Goal: Information Seeking & Learning: Understand process/instructions

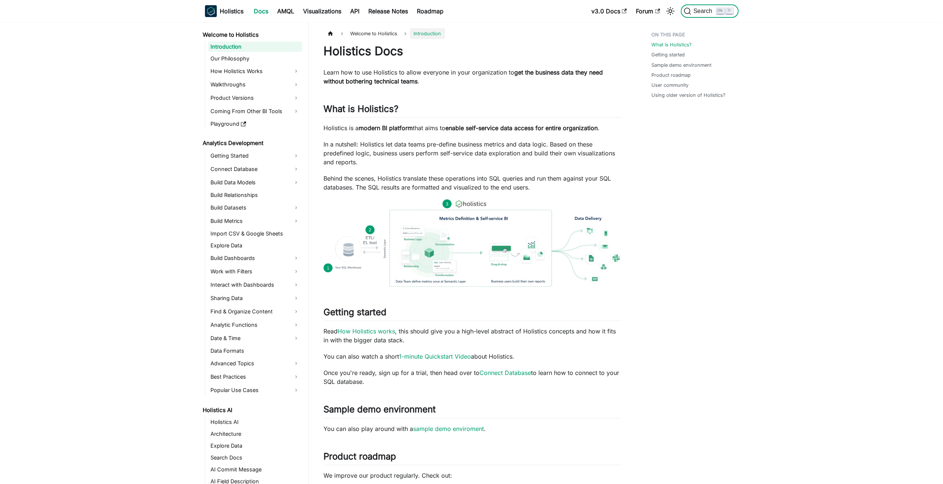
click at [701, 14] on span "Search" at bounding box center [704, 11] width 26 height 7
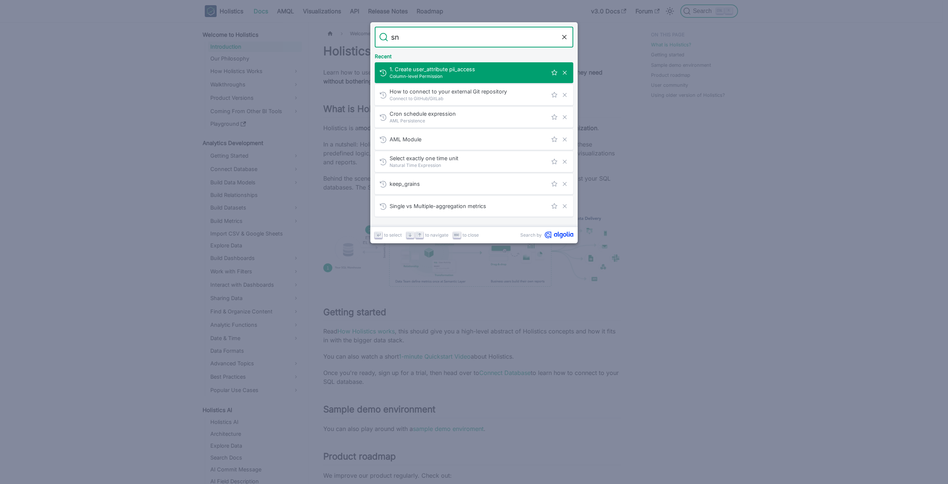
type input "sno"
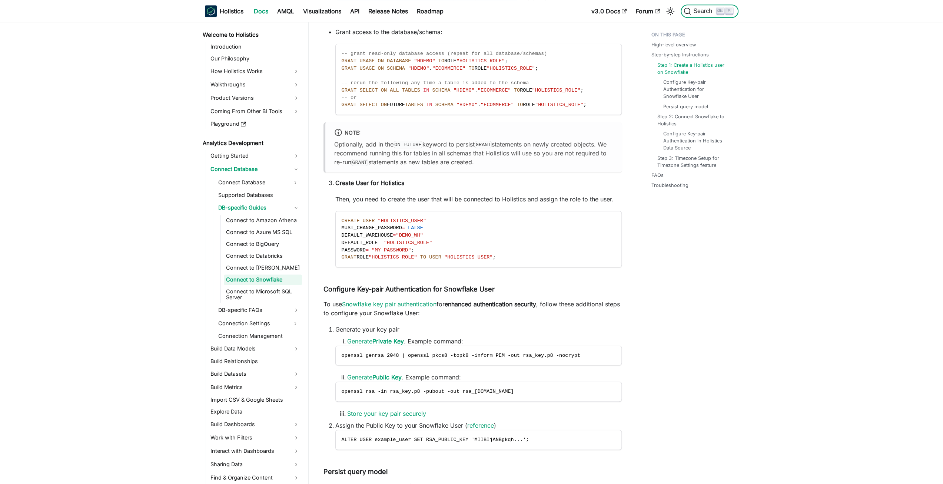
scroll to position [815, 0]
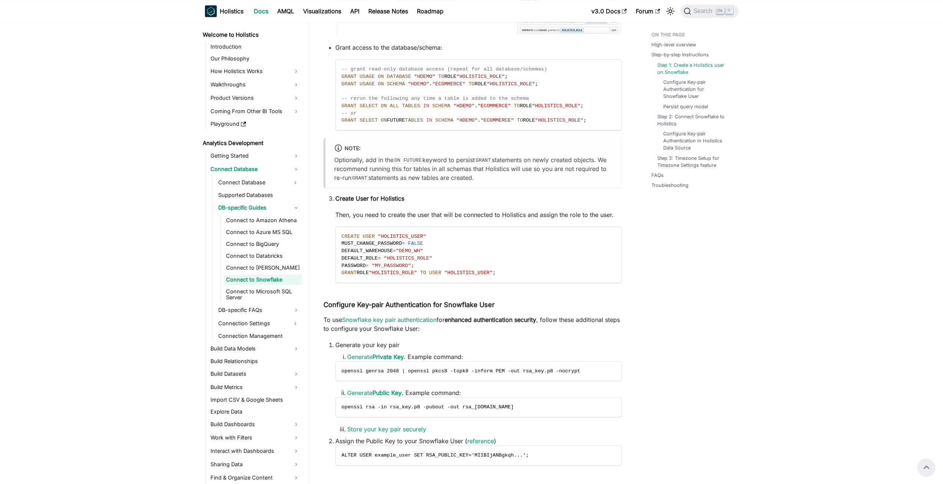
click at [682, 144] on link "Configure Key-pair Authentication in Holistics Data Source" at bounding box center [697, 140] width 65 height 21
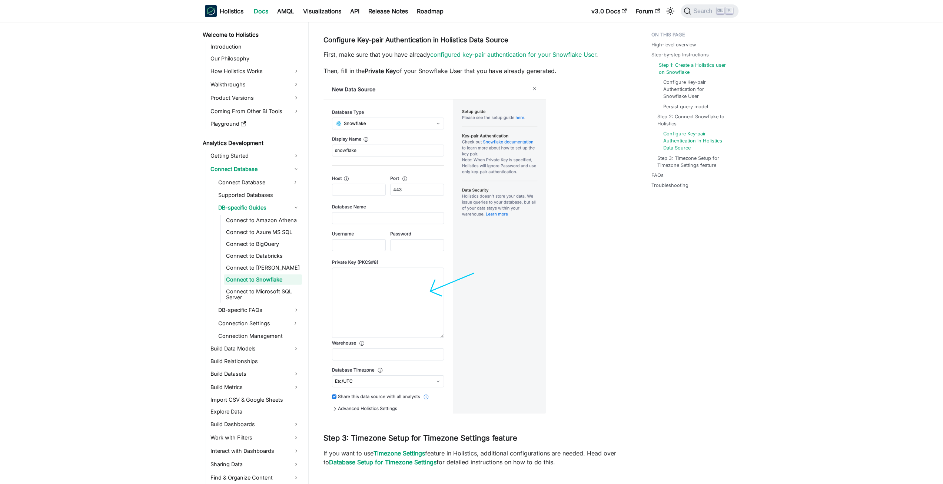
click at [677, 69] on link "Step 1: Create a Holistics user on Snowflake" at bounding box center [696, 69] width 74 height 14
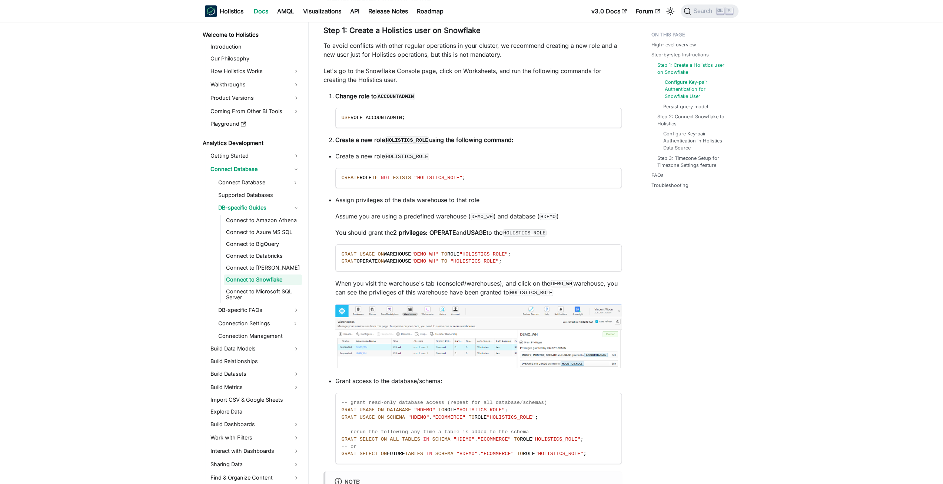
click at [682, 79] on link "Configure Key-pair Authentication for Snowflake User" at bounding box center [697, 89] width 65 height 21
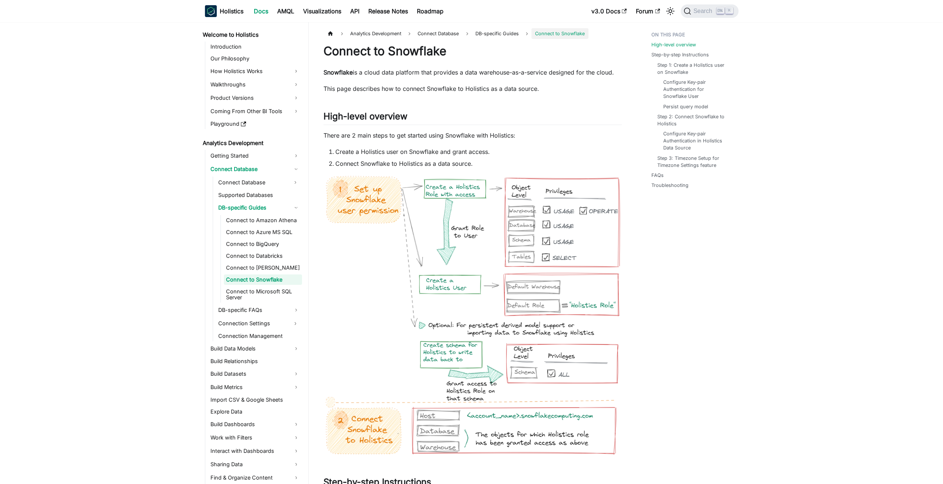
drag, startPoint x: 837, startPoint y: 255, endPoint x: 805, endPoint y: 300, distance: 54.7
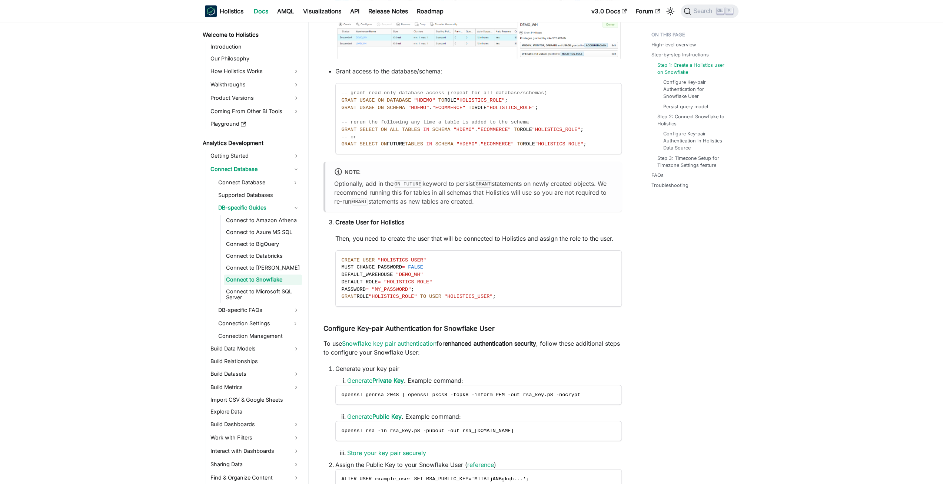
scroll to position [815, 0]
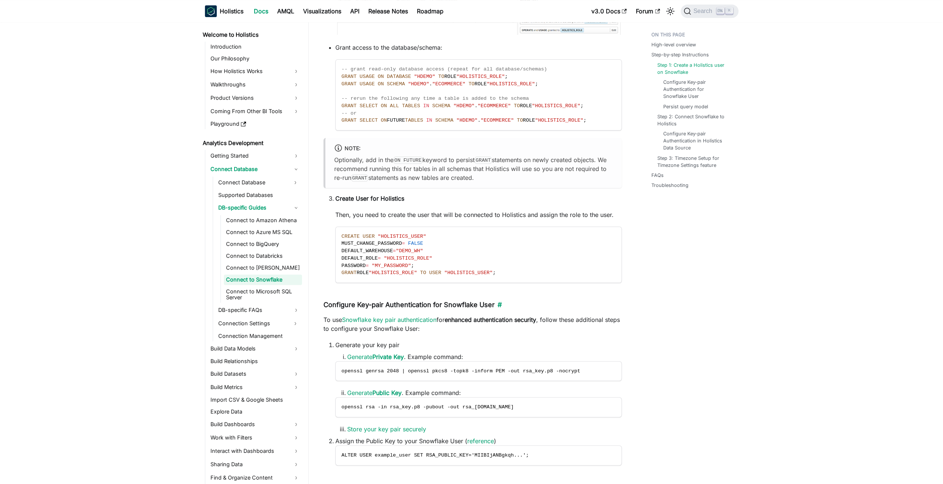
click at [423, 300] on h4 "Configure Key-pair Authentication for Snowflake User ​" at bounding box center [472, 304] width 298 height 9
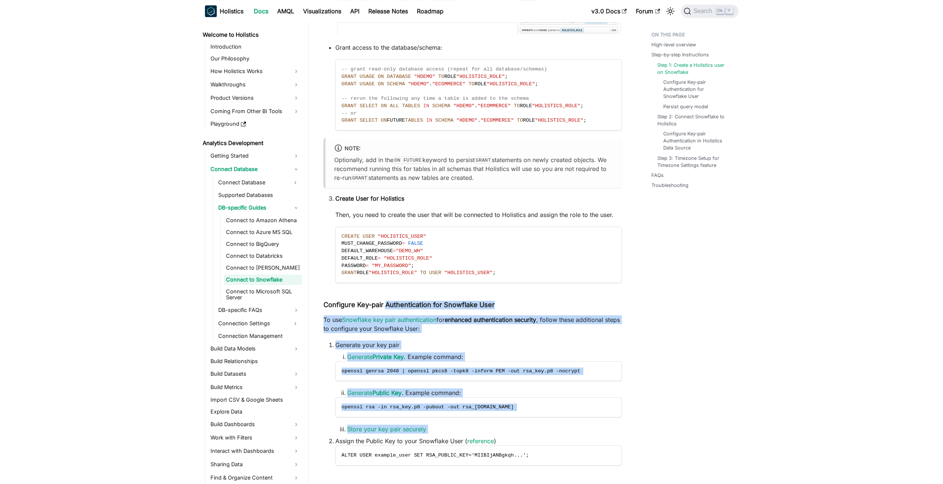
drag, startPoint x: 423, startPoint y: 300, endPoint x: 532, endPoint y: 419, distance: 161.3
click at [542, 439] on li "Assign the Public Key to your Snowflake User ( reference ) ALTER USER example_u…" at bounding box center [478, 450] width 286 height 29
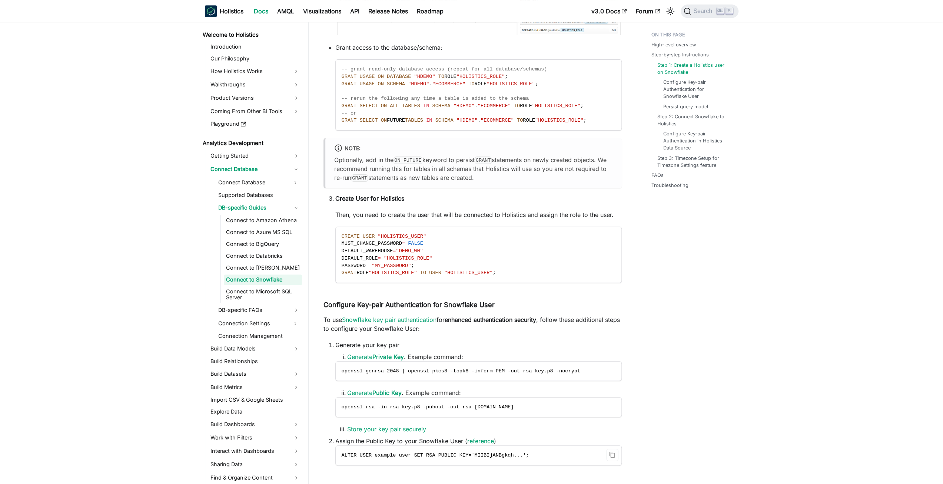
click at [543, 455] on code "ALTER USER example_user SET RSA_PUBLIC_KEY='MIIBIjANBgkqh...';" at bounding box center [479, 454] width 286 height 19
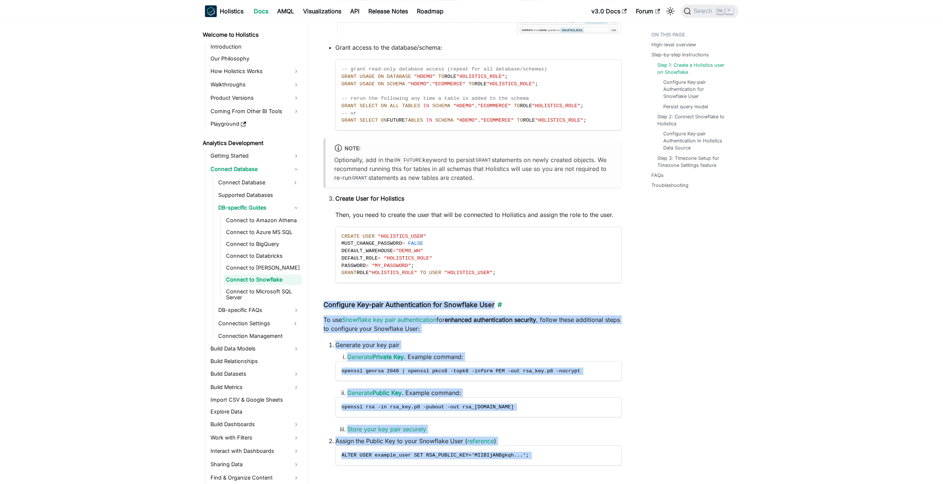
drag, startPoint x: 543, startPoint y: 455, endPoint x: 464, endPoint y: 303, distance: 170.9
click at [464, 303] on h4 "Configure Key-pair Authentication for Snowflake User ​" at bounding box center [472, 304] width 298 height 9
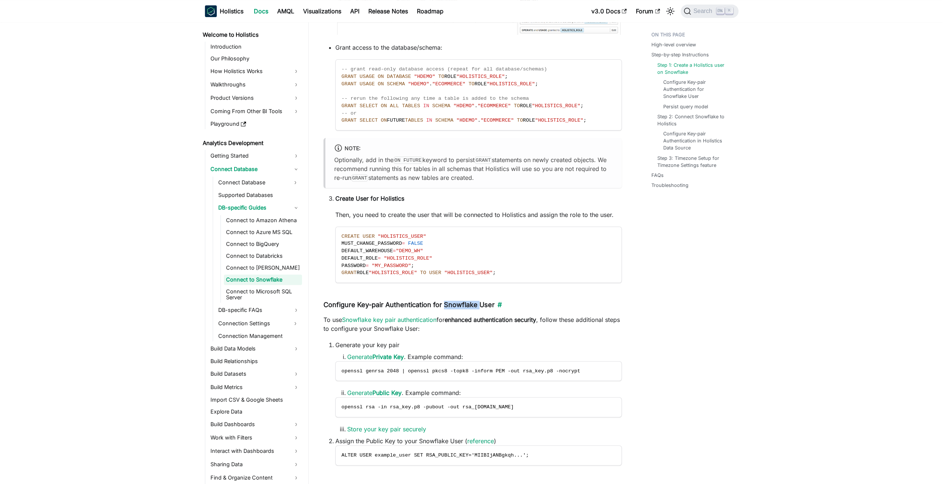
click at [464, 303] on h4 "Configure Key-pair Authentication for Snowflake User ​" at bounding box center [472, 304] width 298 height 9
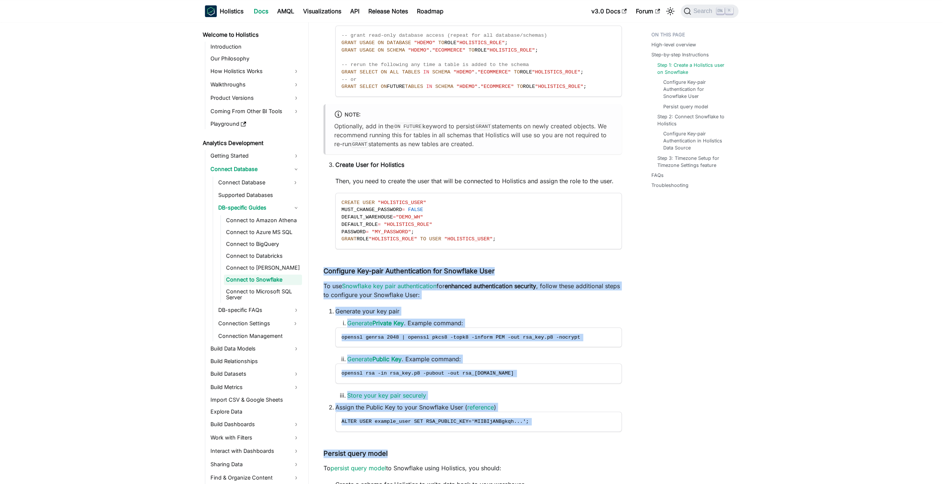
scroll to position [852, 0]
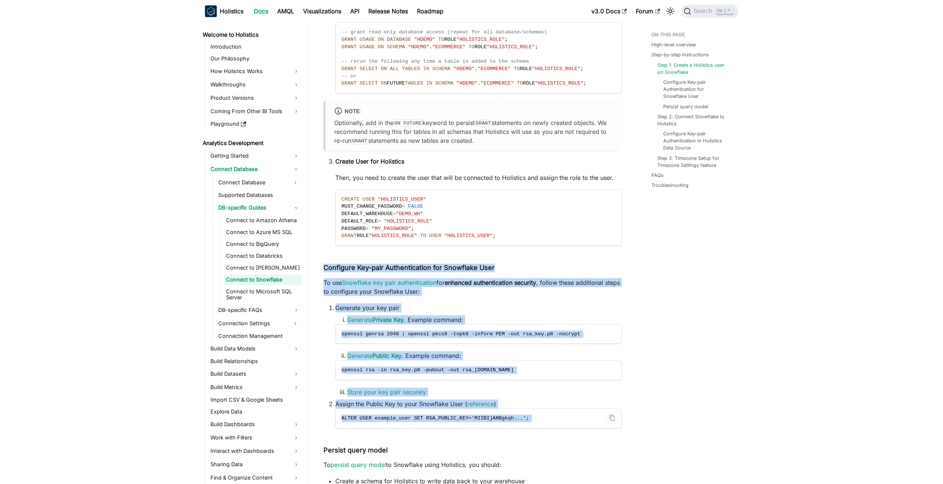
drag, startPoint x: 464, startPoint y: 303, endPoint x: 531, endPoint y: 425, distance: 138.8
click at [531, 425] on code "ALTER USER example_user SET RSA_PUBLIC_KEY='MIIBIjANBgkqh...';" at bounding box center [479, 417] width 286 height 19
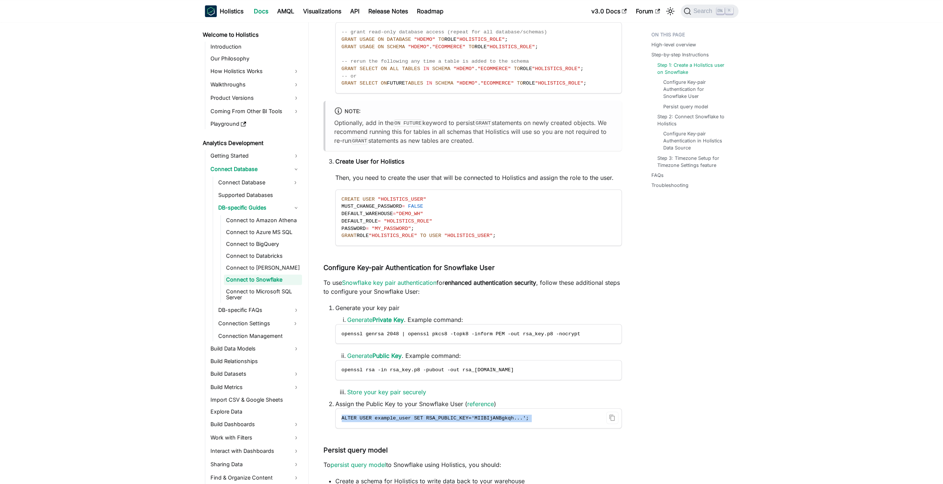
click at [531, 425] on code "ALTER USER example_user SET RSA_PUBLIC_KEY='MIIBIjANBgkqh...';" at bounding box center [479, 417] width 286 height 19
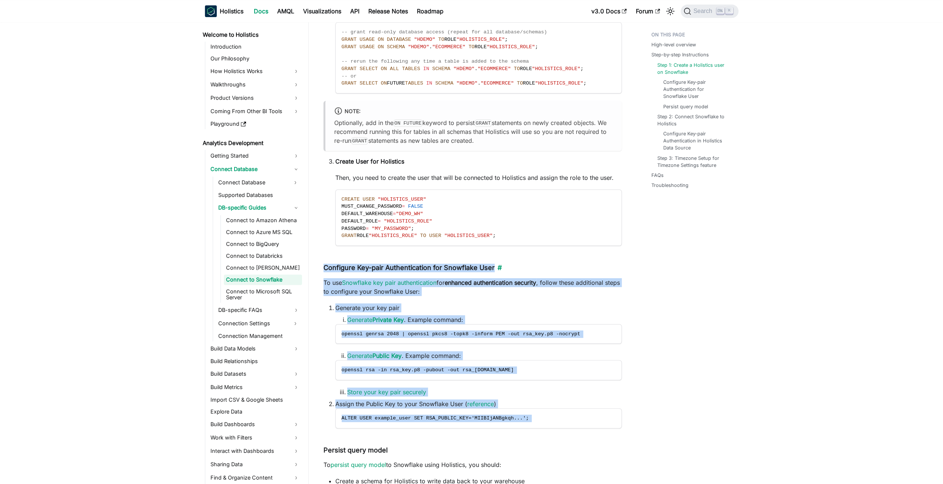
drag, startPoint x: 531, startPoint y: 425, endPoint x: 398, endPoint y: 267, distance: 206.2
click at [398, 267] on h4 "Configure Key-pair Authentication for Snowflake User ​" at bounding box center [472, 267] width 298 height 9
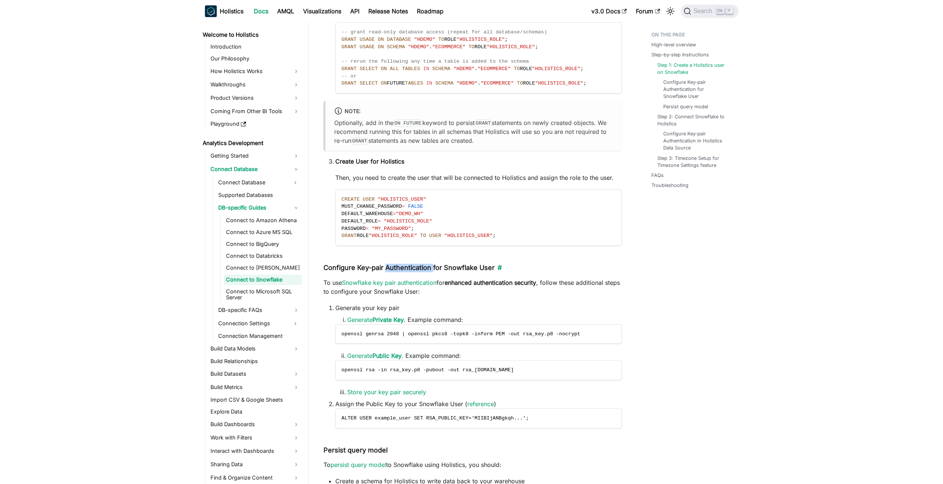
click at [398, 267] on h4 "Configure Key-pair Authentication for Snowflake User ​" at bounding box center [472, 267] width 298 height 9
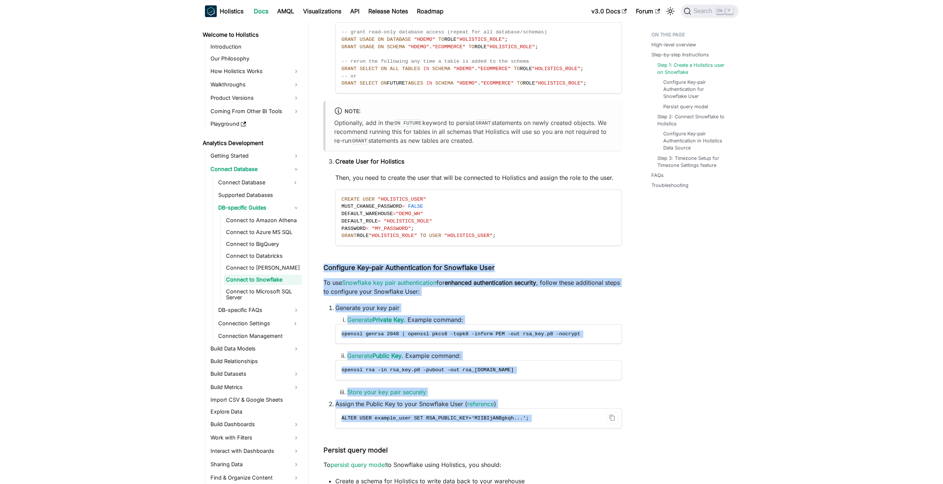
drag, startPoint x: 398, startPoint y: 267, endPoint x: 565, endPoint y: 415, distance: 222.6
click at [565, 415] on code "ALTER USER example_user SET RSA_PUBLIC_KEY='MIIBIjANBgkqh...';" at bounding box center [479, 417] width 286 height 19
drag, startPoint x: 528, startPoint y: 423, endPoint x: 623, endPoint y: 446, distance: 98.5
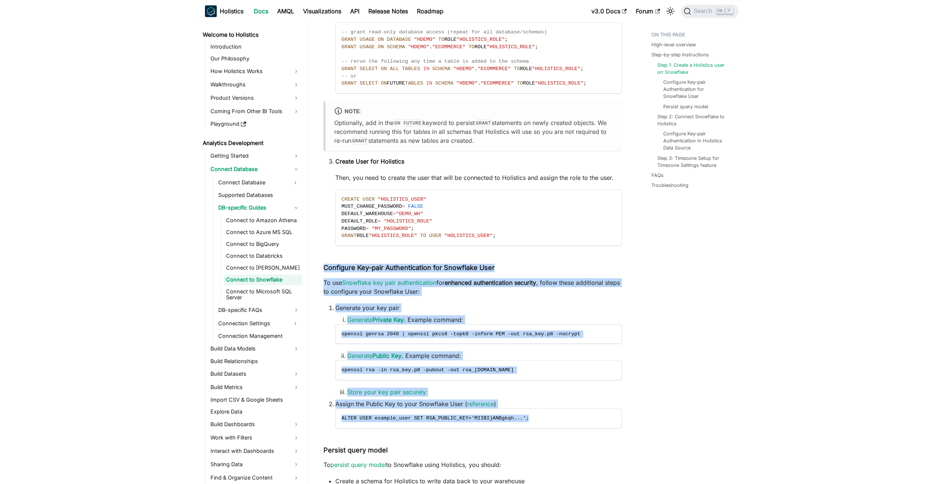
drag, startPoint x: 539, startPoint y: 420, endPoint x: 322, endPoint y: 270, distance: 264.3
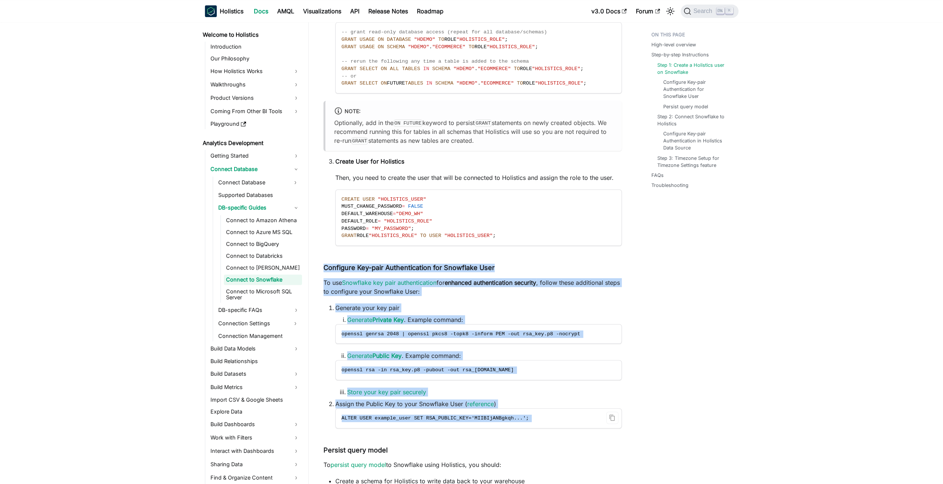
drag, startPoint x: 322, startPoint y: 270, endPoint x: 374, endPoint y: 424, distance: 162.9
click at [374, 424] on code "ALTER USER example_user SET RSA_PUBLIC_KEY='MIIBIjANBgkqh...';" at bounding box center [479, 417] width 286 height 19
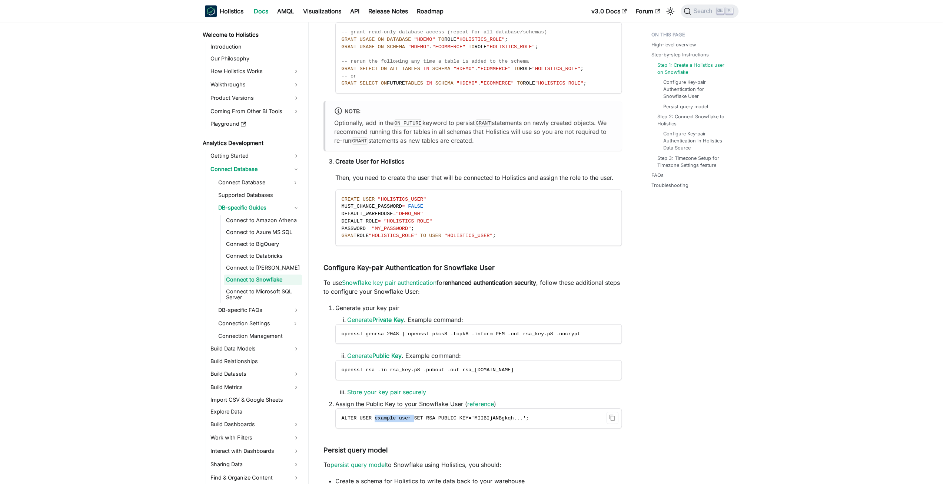
click at [374, 424] on code "ALTER USER example_user SET RSA_PUBLIC_KEY='MIIBIjANBgkqh...';" at bounding box center [479, 417] width 286 height 19
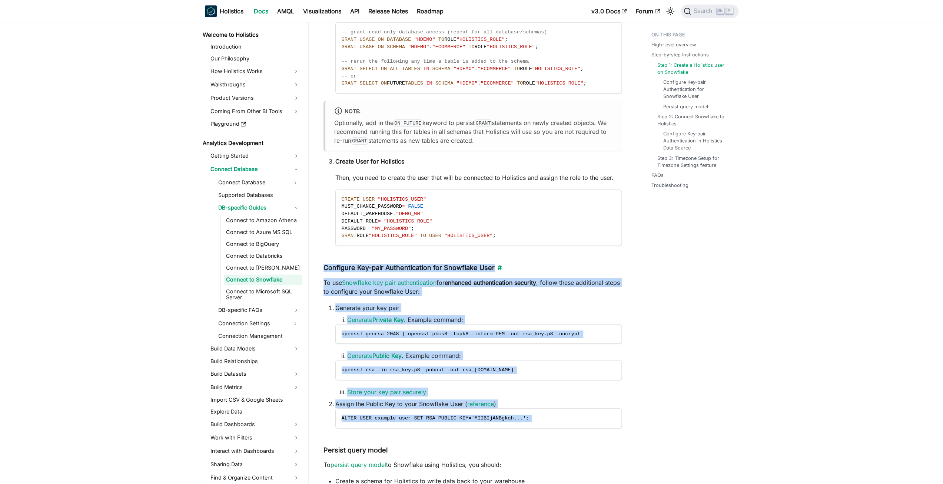
drag, startPoint x: 374, startPoint y: 424, endPoint x: 332, endPoint y: 265, distance: 164.7
click at [332, 265] on h4 "Configure Key-pair Authentication for Snowflake User ​" at bounding box center [472, 267] width 298 height 9
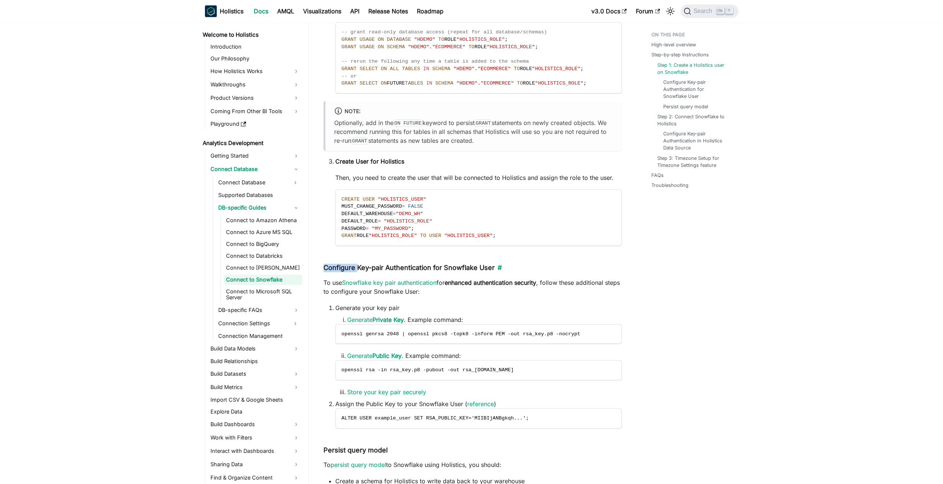
click at [332, 265] on h4 "Configure Key-pair Authentication for Snowflake User ​" at bounding box center [472, 267] width 298 height 9
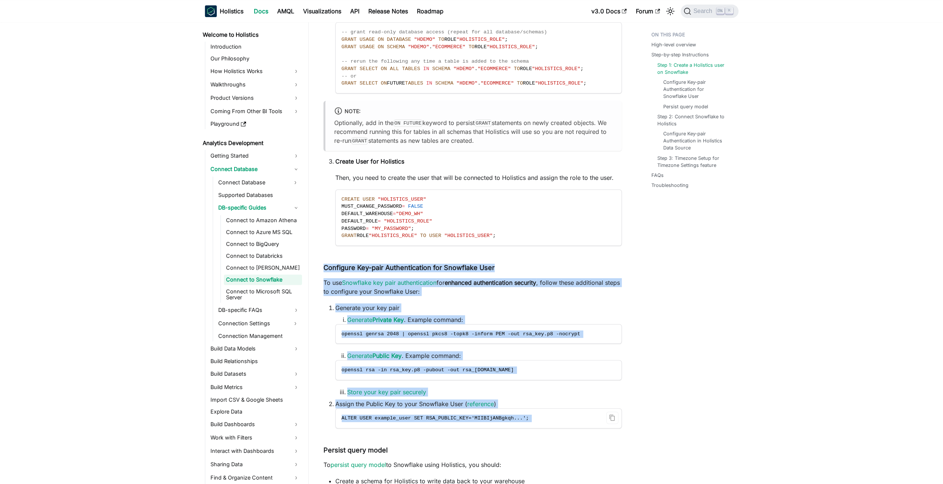
drag, startPoint x: 332, startPoint y: 265, endPoint x: 374, endPoint y: 423, distance: 163.3
click at [374, 423] on code "ALTER USER example_user SET RSA_PUBLIC_KEY='MIIBIjANBgkqh...';" at bounding box center [479, 417] width 286 height 19
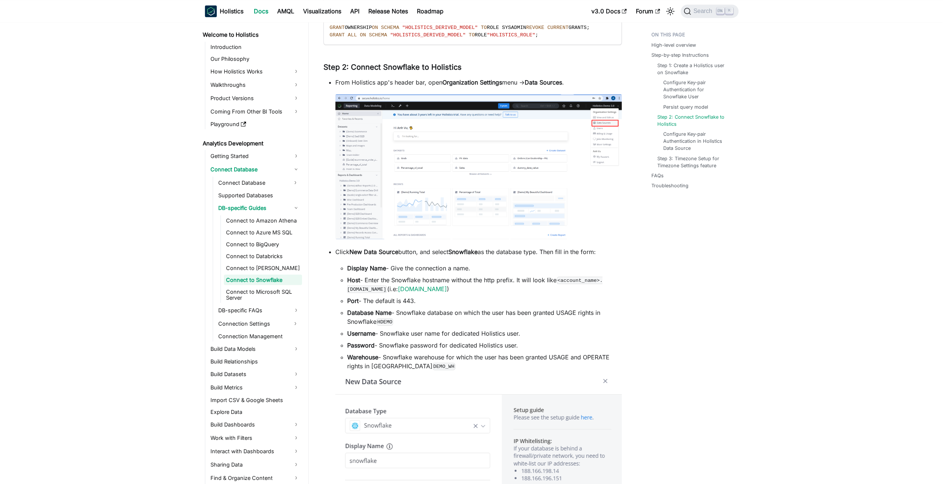
scroll to position [1408, 0]
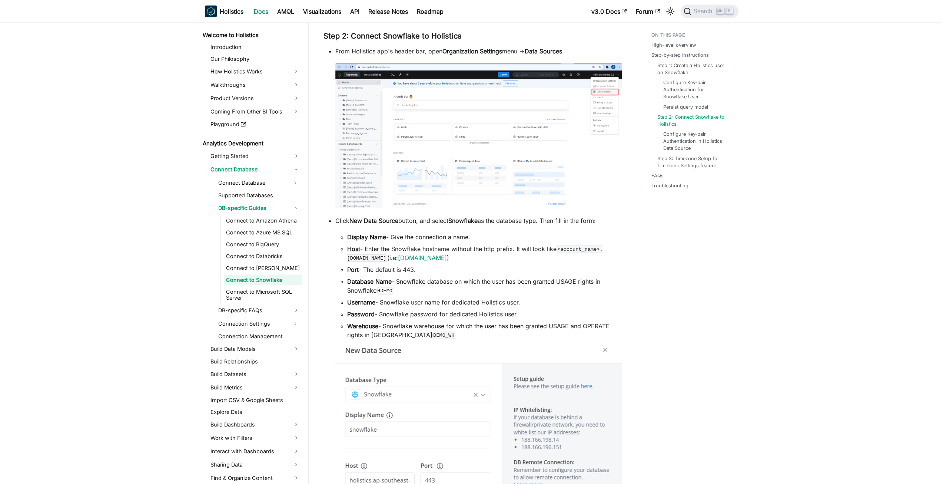
click at [427, 265] on li "Port - The default is 443." at bounding box center [484, 269] width 275 height 9
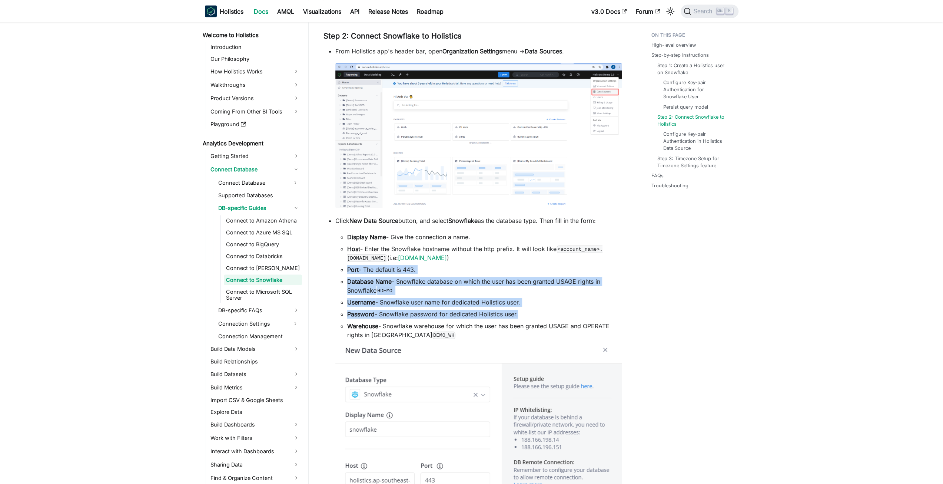
drag, startPoint x: 427, startPoint y: 265, endPoint x: 436, endPoint y: 313, distance: 48.7
click at [436, 313] on ul "Display Name - Give the connection a name. Host - Enter the Snowflake hostname …" at bounding box center [478, 285] width 286 height 107
click at [436, 313] on li "Password - Snowflake password for dedicated Holistics user." at bounding box center [484, 313] width 275 height 9
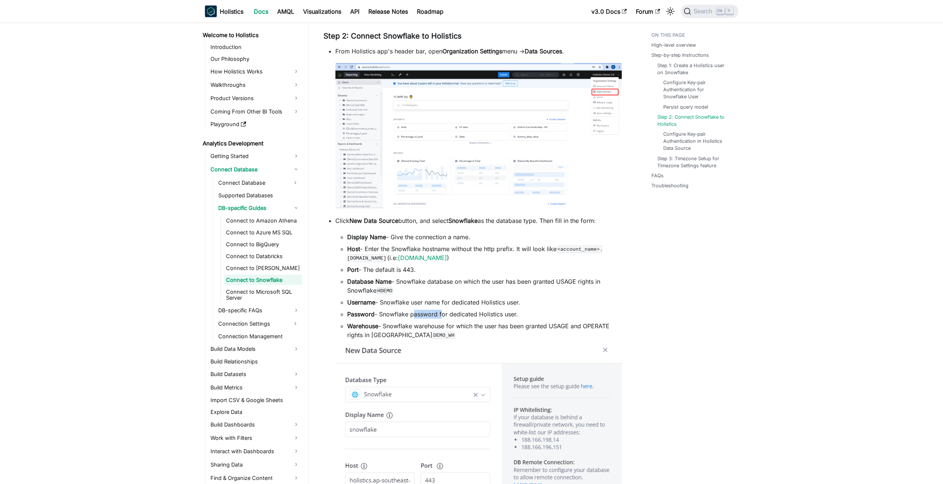
click at [436, 313] on li "Password - Snowflake password for dedicated Holistics user." at bounding box center [484, 313] width 275 height 9
drag, startPoint x: 436, startPoint y: 313, endPoint x: 441, endPoint y: 318, distance: 7.1
click at [441, 311] on li "Password - Snowflake password for dedicated Holistics user." at bounding box center [484, 313] width 275 height 9
click at [445, 336] on li "Warehouse - Snowflake warehouse for which the user has been granted USAGE and O…" at bounding box center [484, 330] width 275 height 18
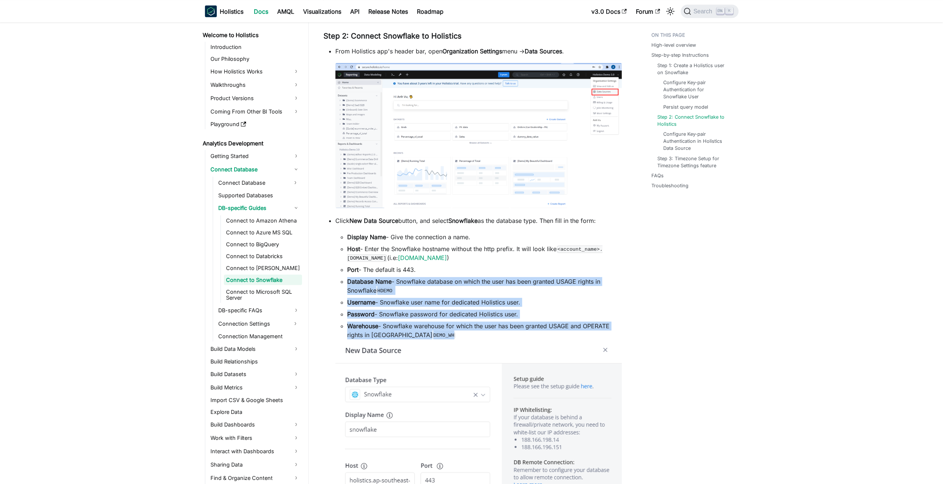
drag, startPoint x: 445, startPoint y: 336, endPoint x: 455, endPoint y: 302, distance: 35.5
click at [456, 286] on ul "Display Name - Give the connection a name. Host - Enter the Snowflake hostname …" at bounding box center [478, 285] width 286 height 107
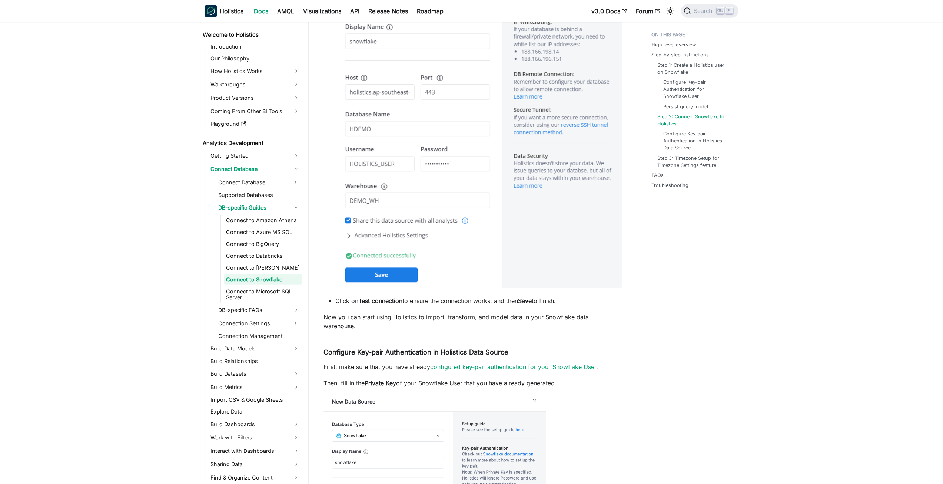
scroll to position [1890, 0]
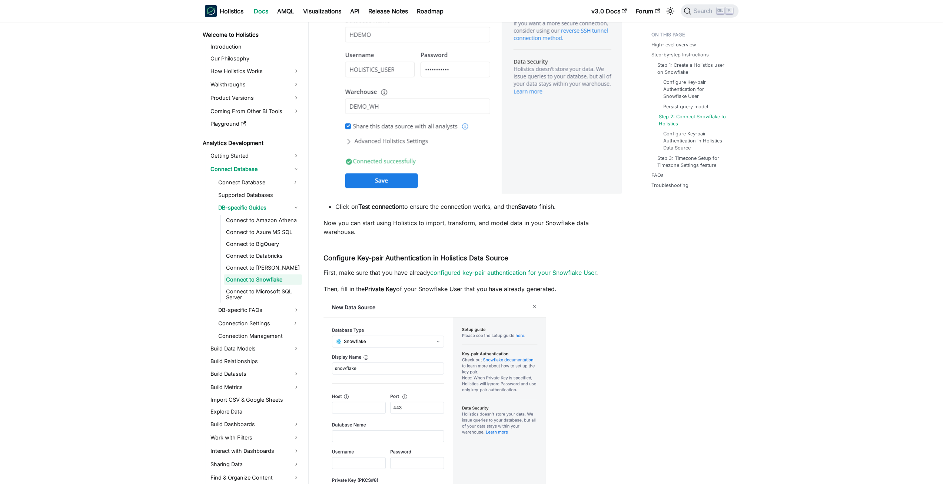
click at [688, 114] on link "Step 2: Connect Snowflake to Holistics" at bounding box center [696, 120] width 74 height 14
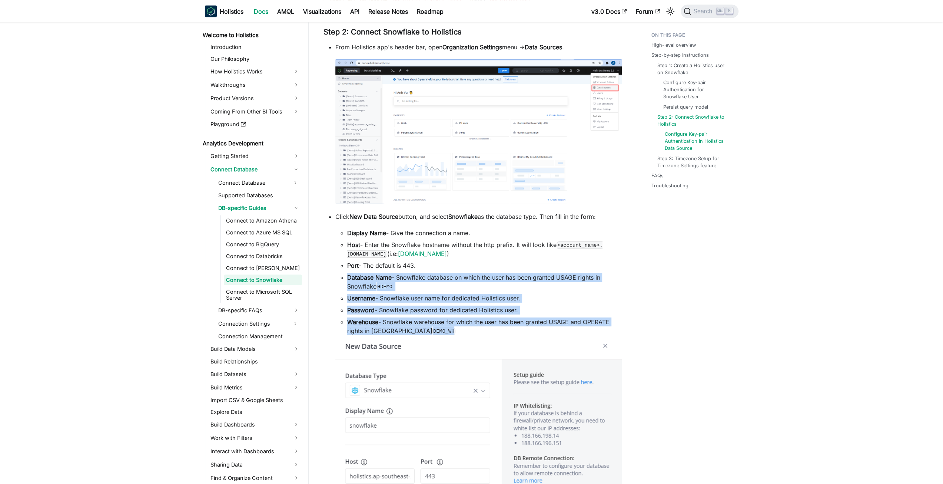
click at [688, 142] on link "Configure Key-pair Authentication in Holistics Data Source" at bounding box center [697, 140] width 65 height 21
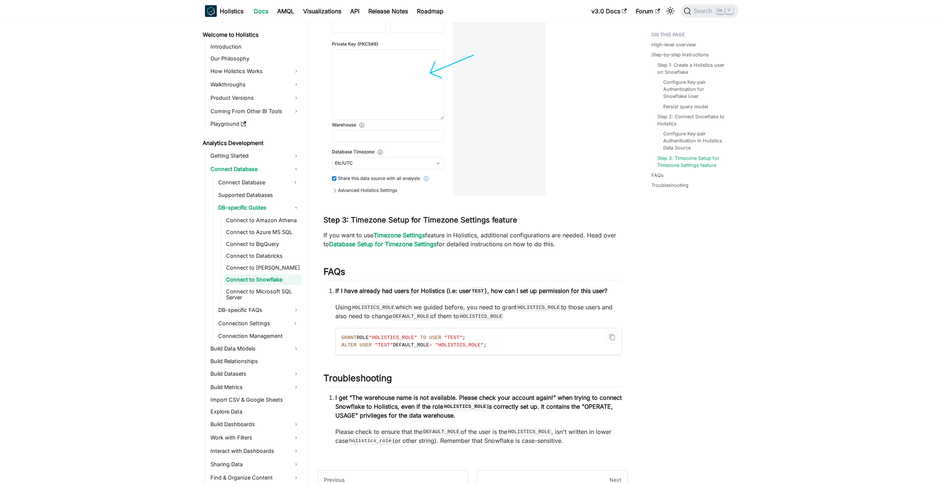
scroll to position [2367, 0]
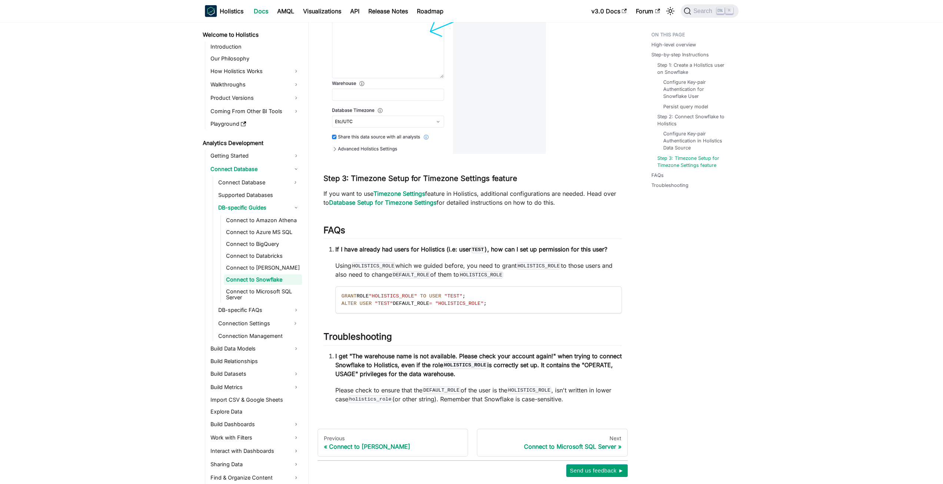
click at [562, 389] on p "Please check to ensure that the DEFAULT_ROLE of the user is the HOLISTICS_ROLE …" at bounding box center [478, 394] width 286 height 18
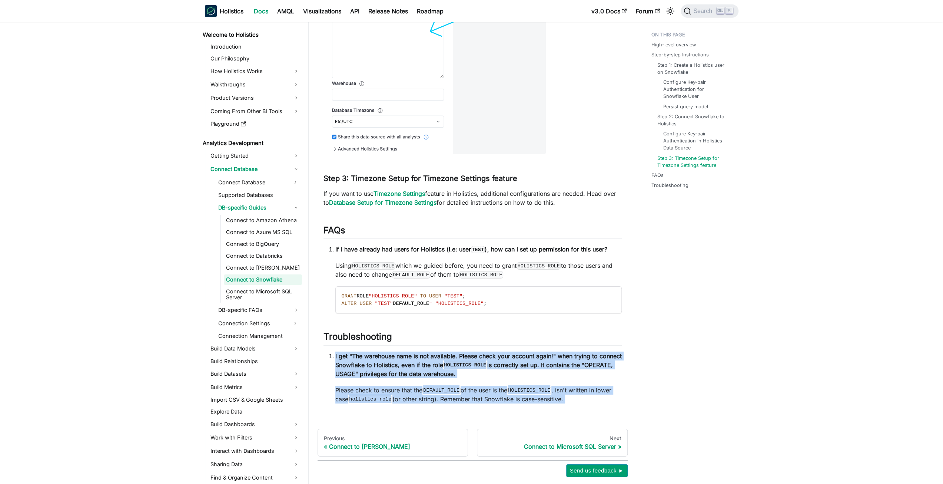
drag, startPoint x: 562, startPoint y: 389, endPoint x: 568, endPoint y: 361, distance: 29.1
click at [568, 361] on li "I get "The warehouse name is not available. Please check your account again!" w…" at bounding box center [478, 377] width 286 height 52
click at [568, 361] on p "I get "The warehouse name is not available. Please check your account again!" w…" at bounding box center [478, 364] width 286 height 27
drag, startPoint x: 568, startPoint y: 361, endPoint x: 572, endPoint y: 393, distance: 32.9
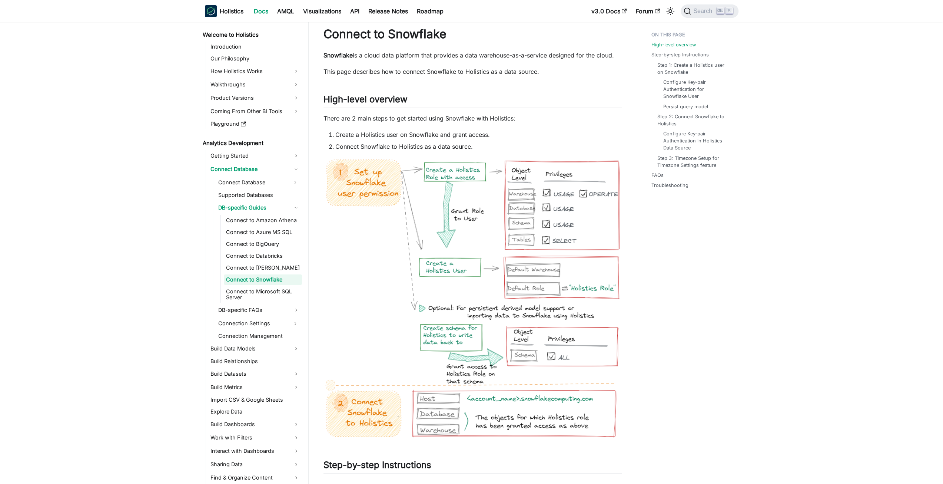
scroll to position [0, 0]
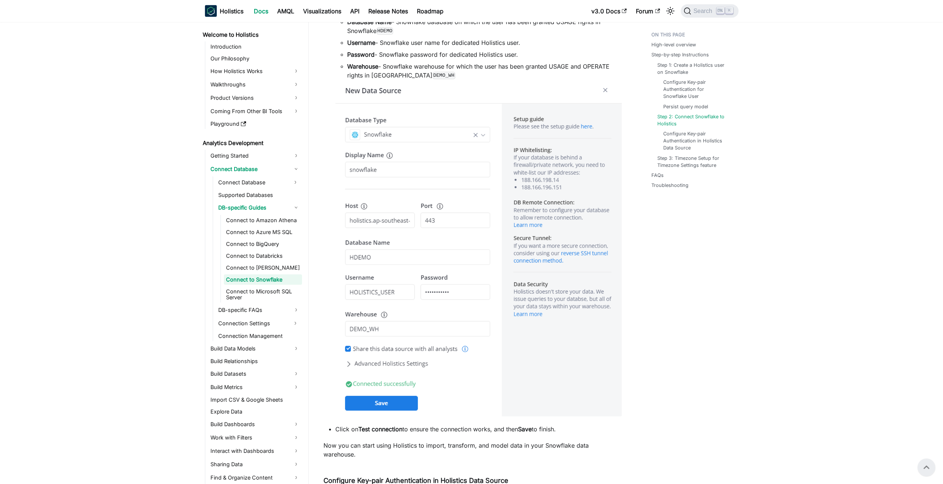
scroll to position [1445, 0]
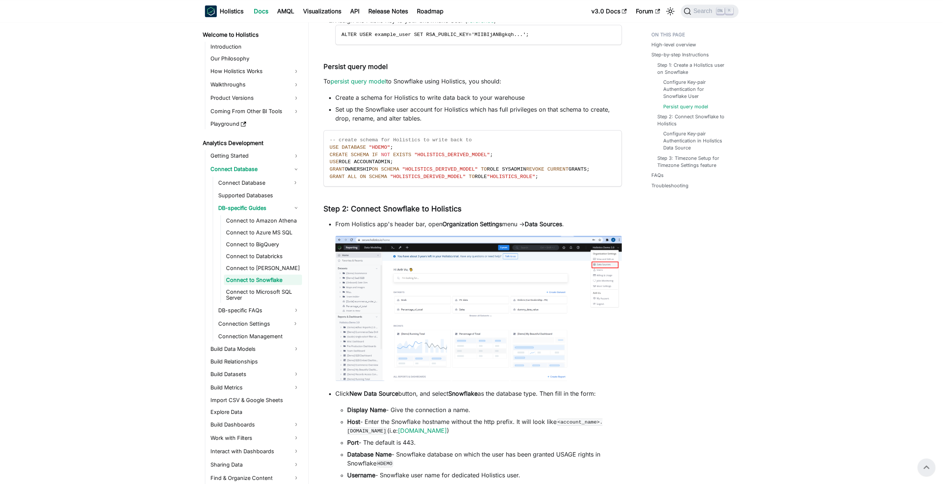
scroll to position [1112, 0]
